Goal: Register for event/course

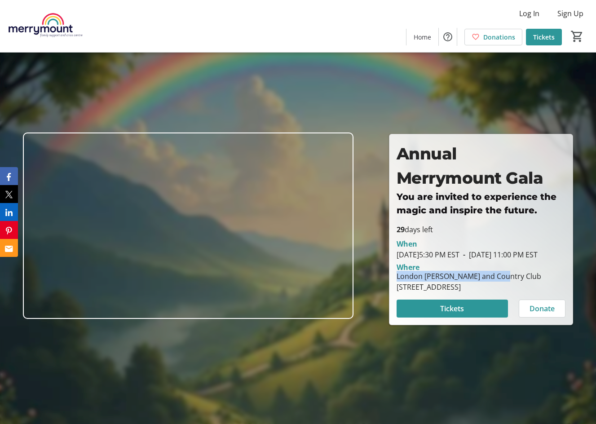
drag, startPoint x: 397, startPoint y: 283, endPoint x: 506, endPoint y: 284, distance: 108.6
click at [506, 281] on div "London [PERSON_NAME] and Country Club" at bounding box center [468, 276] width 145 height 11
copy div "London [PERSON_NAME] and Country Club"
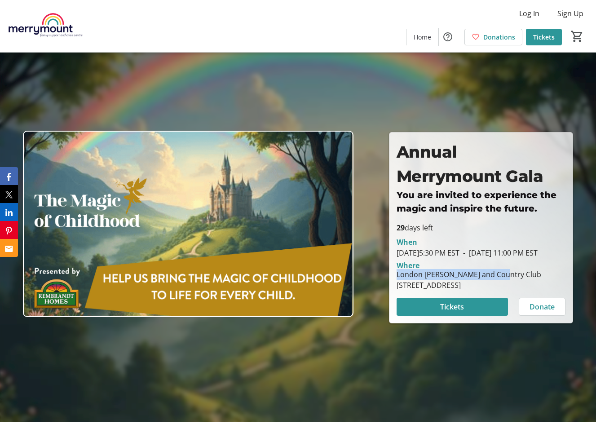
drag, startPoint x: 397, startPoint y: 291, endPoint x: 479, endPoint y: 292, distance: 81.7
click at [479, 290] on div "[STREET_ADDRESS]" at bounding box center [468, 285] width 145 height 11
copy div "[GEOGRAPHIC_DATA]"
drag, startPoint x: 527, startPoint y: 290, endPoint x: 560, endPoint y: 289, distance: 32.8
click at [546, 289] on div "[GEOGRAPHIC_DATA][PERSON_NAME] [STREET_ADDRESS]" at bounding box center [468, 280] width 155 height 22
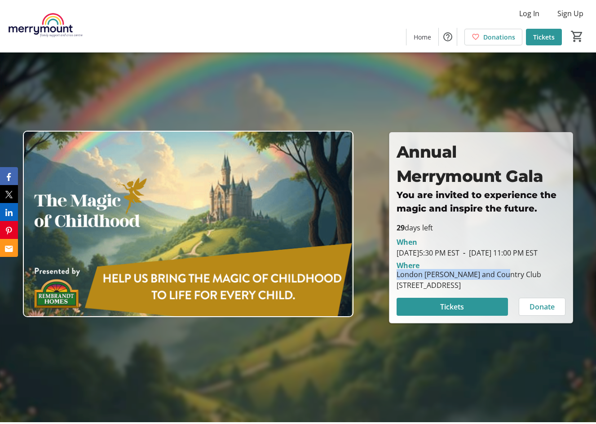
copy div "N6H 1W1"
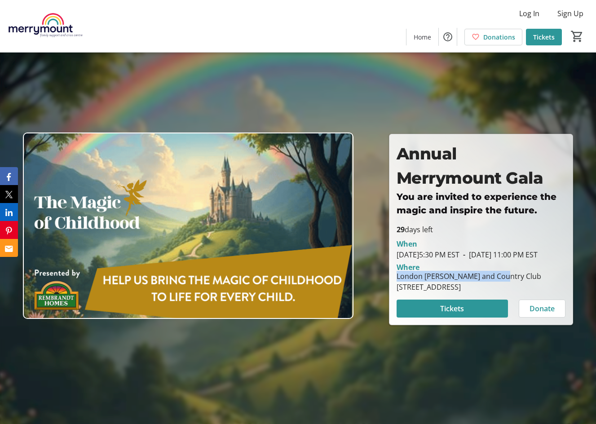
scroll to position [0, 0]
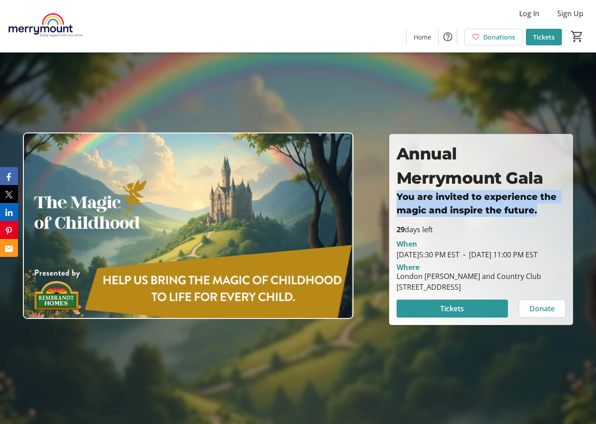
drag, startPoint x: 396, startPoint y: 192, endPoint x: 544, endPoint y: 203, distance: 149.0
click at [543, 204] on h3 "You are invited to experience the magic and inspire the future." at bounding box center [480, 203] width 169 height 27
copy strong "You are invited to experience the magic and inspire the future."
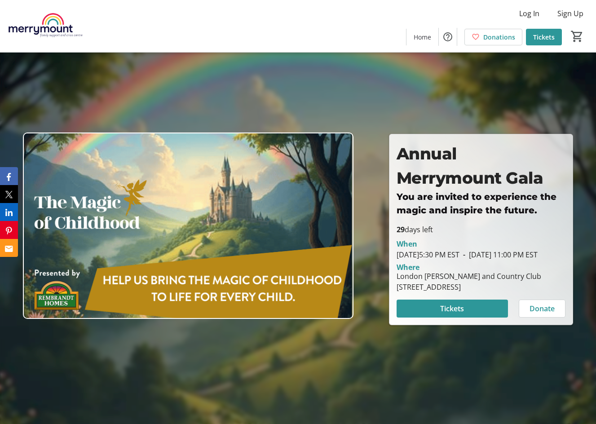
click at [267, 103] on div at bounding box center [298, 212] width 596 height 424
click at [449, 314] on span "Tickets" at bounding box center [452, 308] width 24 height 11
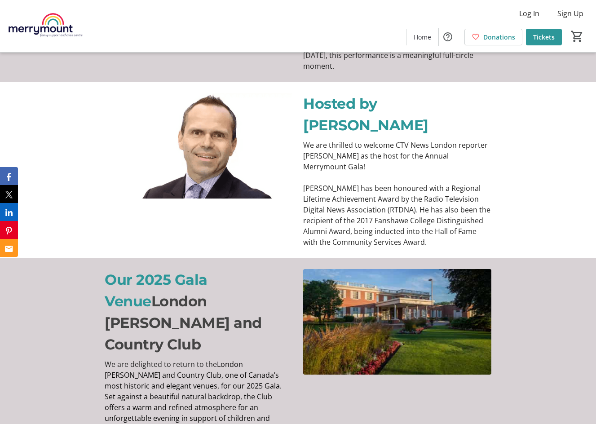
scroll to position [764, 0]
